Goal: Transaction & Acquisition: Book appointment/travel/reservation

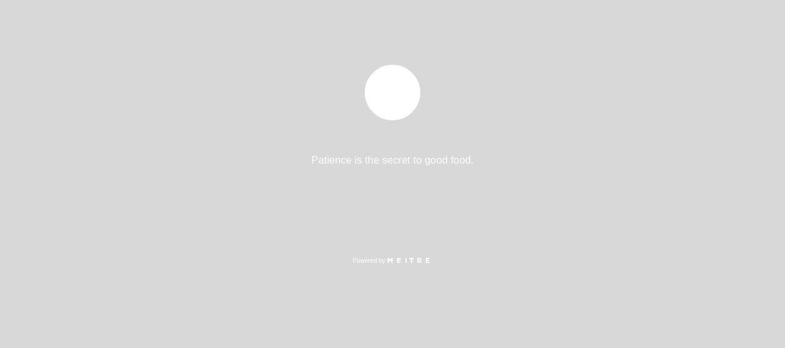
select select "es"
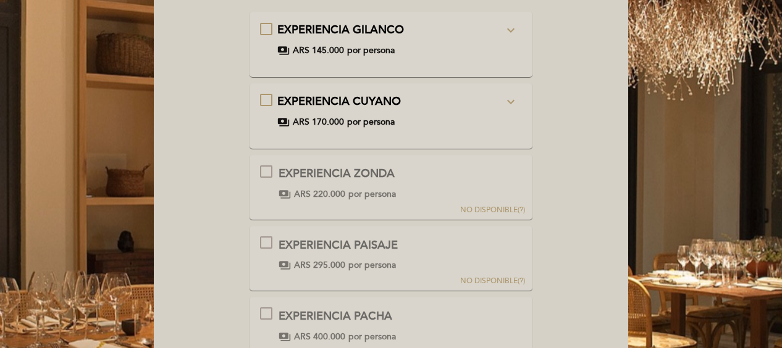
scroll to position [123, 0]
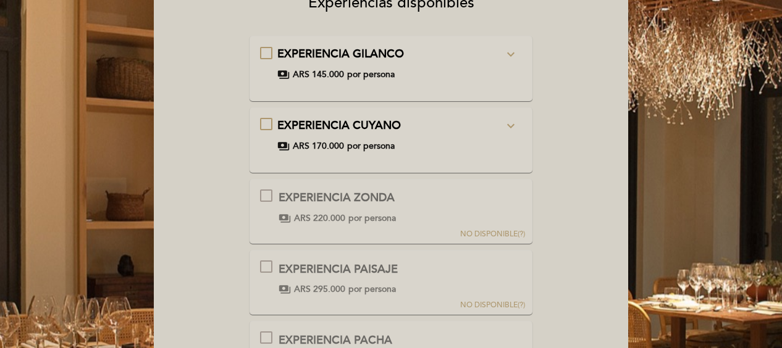
click at [509, 54] on icon "expand_more" at bounding box center [510, 54] width 15 height 15
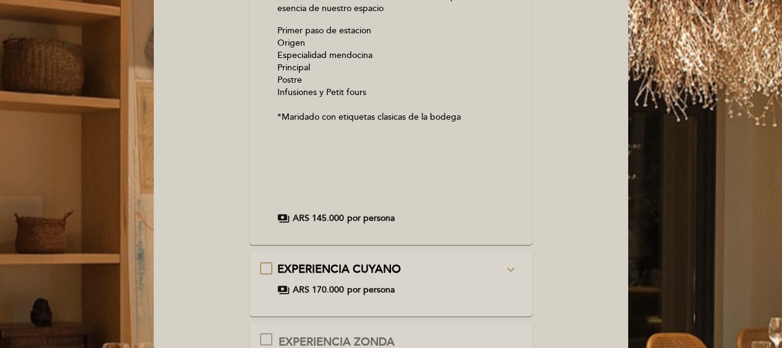
scroll to position [309, 0]
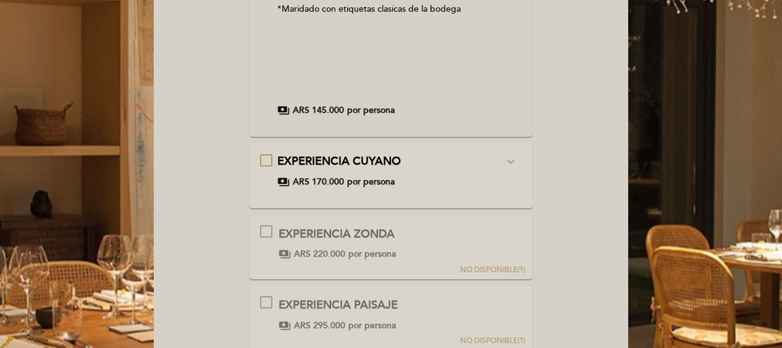
click at [509, 162] on icon "expand_more" at bounding box center [510, 161] width 15 height 15
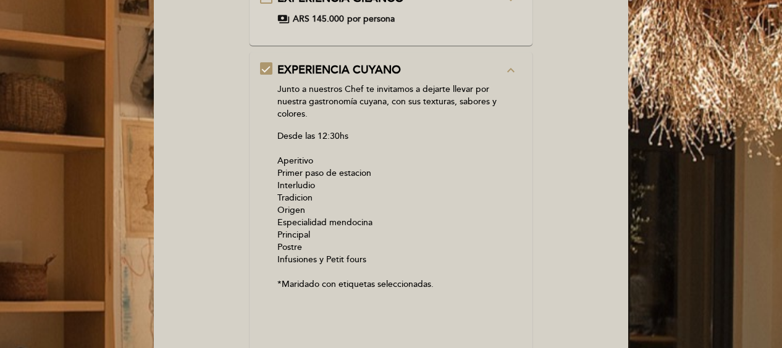
scroll to position [26, 0]
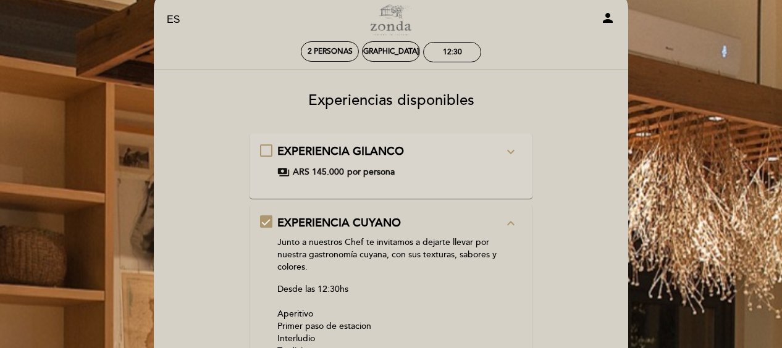
click at [264, 146] on div "EXPERIENCIA [PERSON_NAME] expand_more A través de cinco momentos, te invitamos …" at bounding box center [391, 161] width 262 height 35
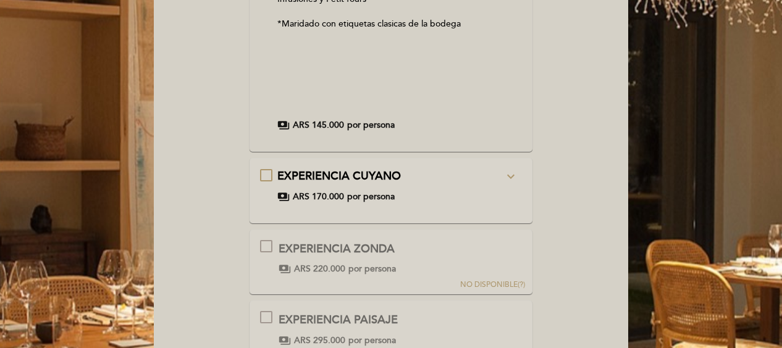
scroll to position [458, 0]
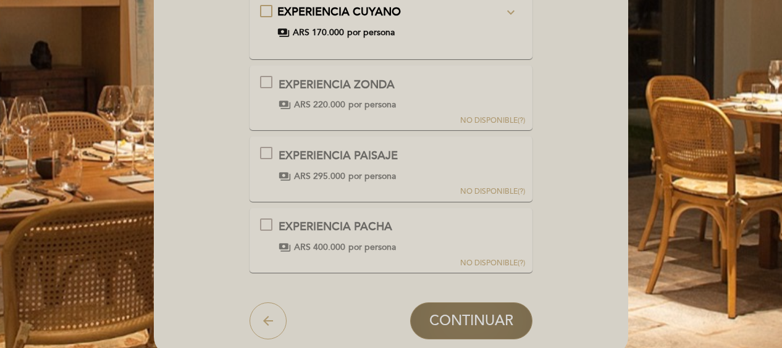
click at [493, 320] on span "CONTINUAR" at bounding box center [471, 320] width 84 height 17
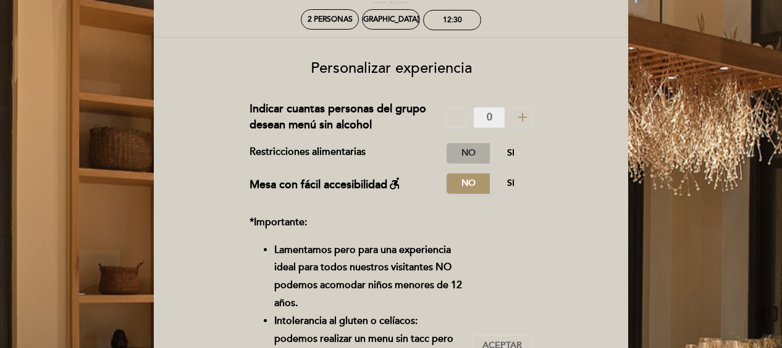
drag, startPoint x: 474, startPoint y: 149, endPoint x: 477, endPoint y: 157, distance: 8.6
click at [477, 157] on label "No" at bounding box center [467, 153] width 43 height 20
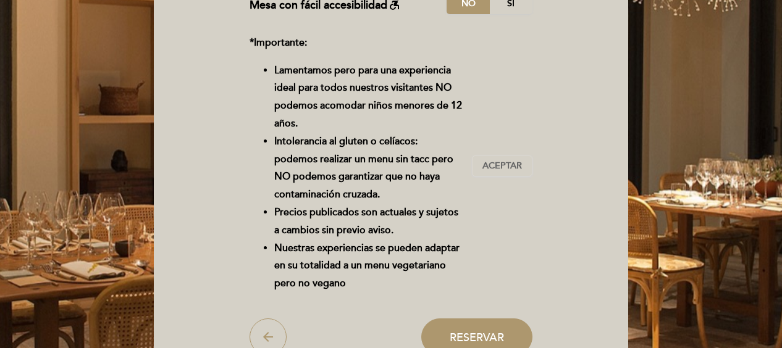
scroll to position [243, 0]
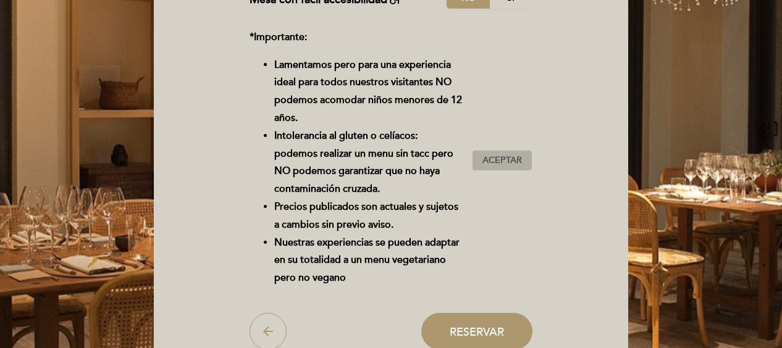
click at [506, 157] on span "Aceptar" at bounding box center [502, 160] width 40 height 13
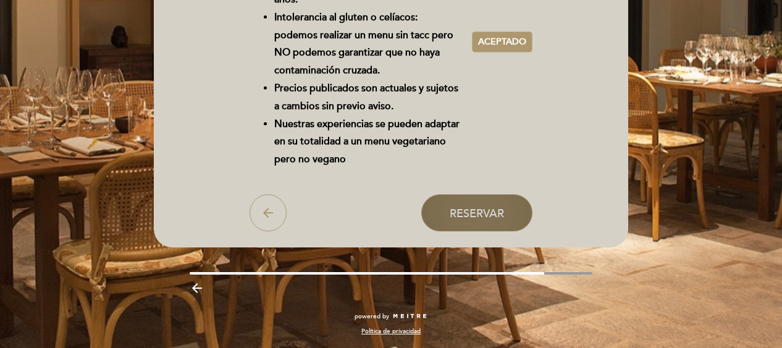
click at [496, 219] on span "Reservar" at bounding box center [476, 213] width 54 height 14
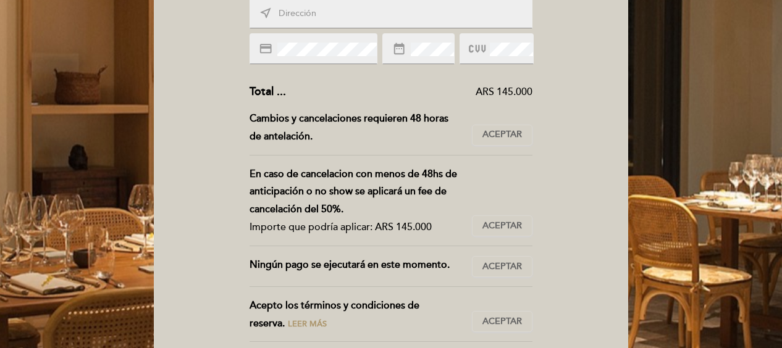
scroll to position [370, 0]
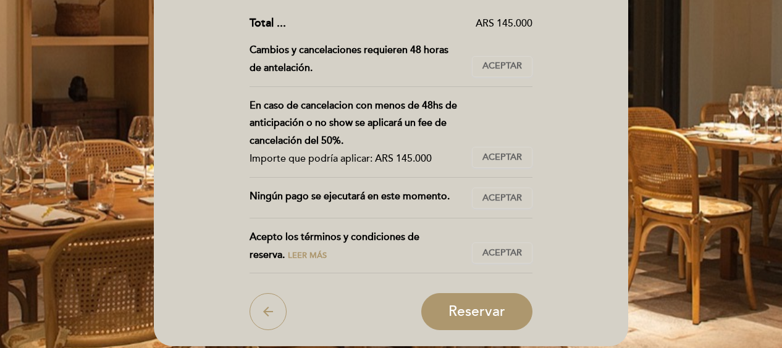
click at [486, 310] on span "Reservar" at bounding box center [476, 312] width 57 height 17
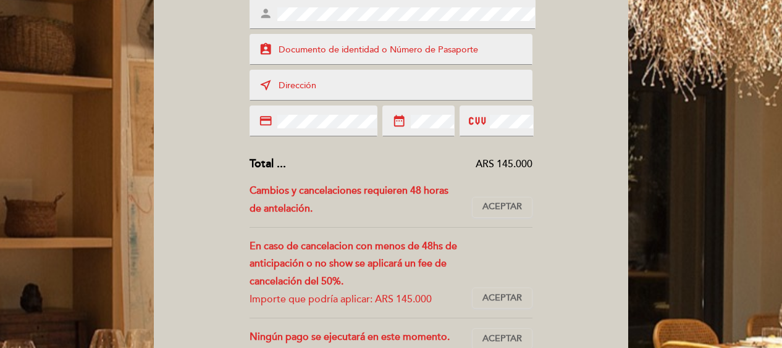
scroll to position [62, 0]
